Goal: Task Accomplishment & Management: Manage account settings

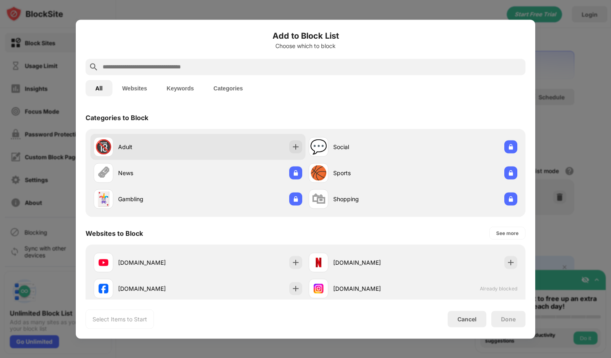
click at [231, 149] on div "🔞 Adult" at bounding box center [197, 147] width 215 height 26
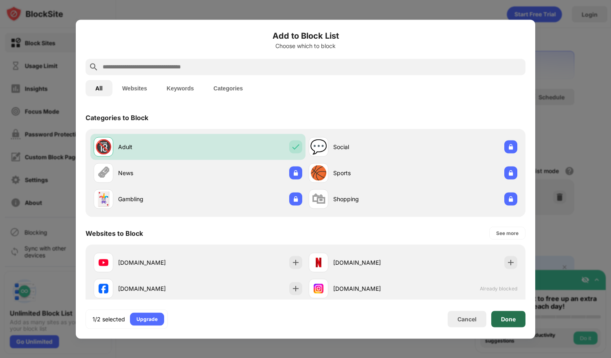
click at [505, 316] on div "Done" at bounding box center [508, 319] width 15 height 7
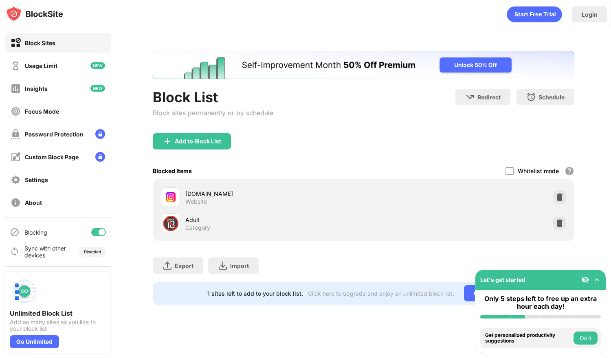
click at [606, 115] on div "Block List Block sites permanently or by schedule Redirect Choose a site to be …" at bounding box center [363, 178] width 495 height 300
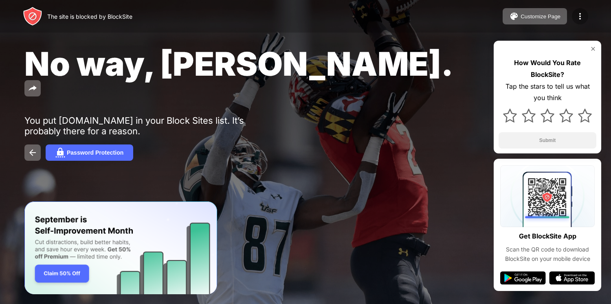
click at [586, 22] on div at bounding box center [580, 16] width 16 height 16
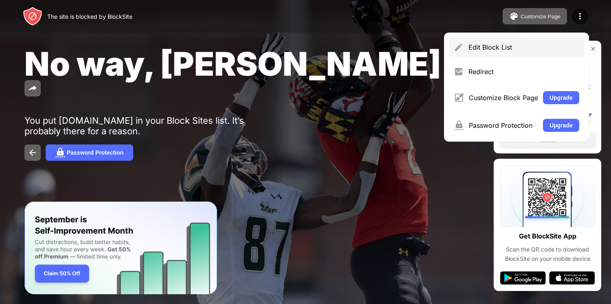
click at [555, 48] on div "Edit Block List" at bounding box center [524, 47] width 111 height 8
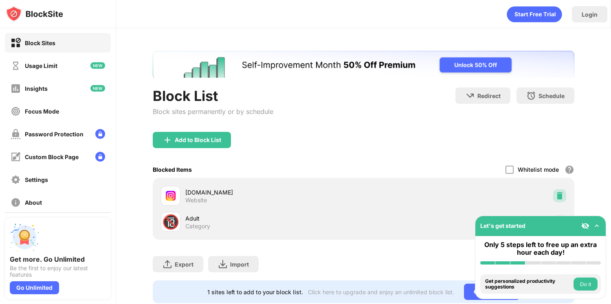
click at [556, 198] on img at bounding box center [560, 196] width 8 height 8
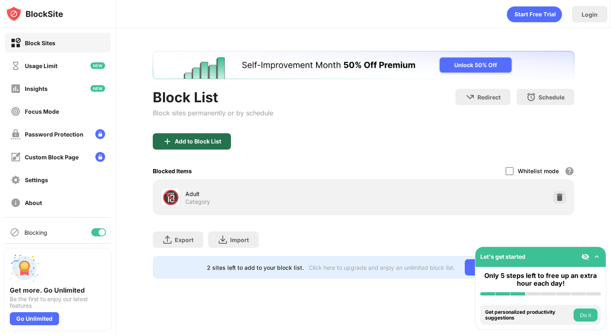
click at [202, 138] on div "Add to Block List" at bounding box center [198, 141] width 46 height 7
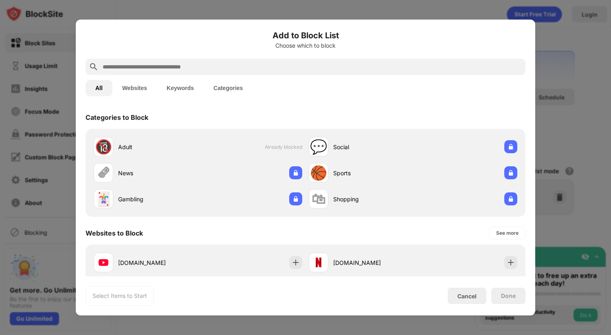
scroll to position [149, 0]
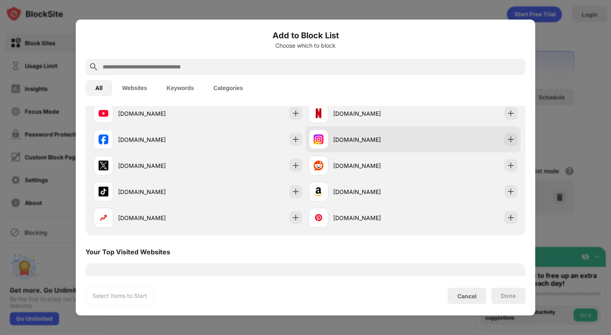
click at [450, 143] on div "[DOMAIN_NAME]" at bounding box center [413, 139] width 215 height 26
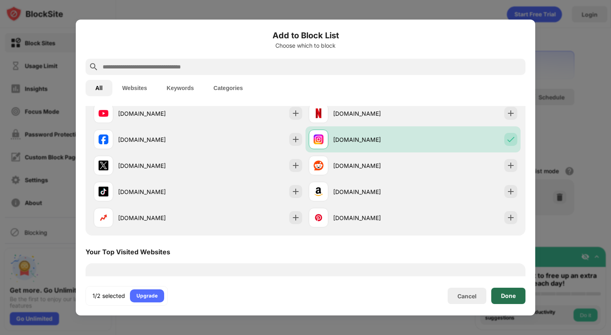
click at [520, 288] on div "Done" at bounding box center [509, 296] width 34 height 16
